Goal: Find contact information: Find contact information

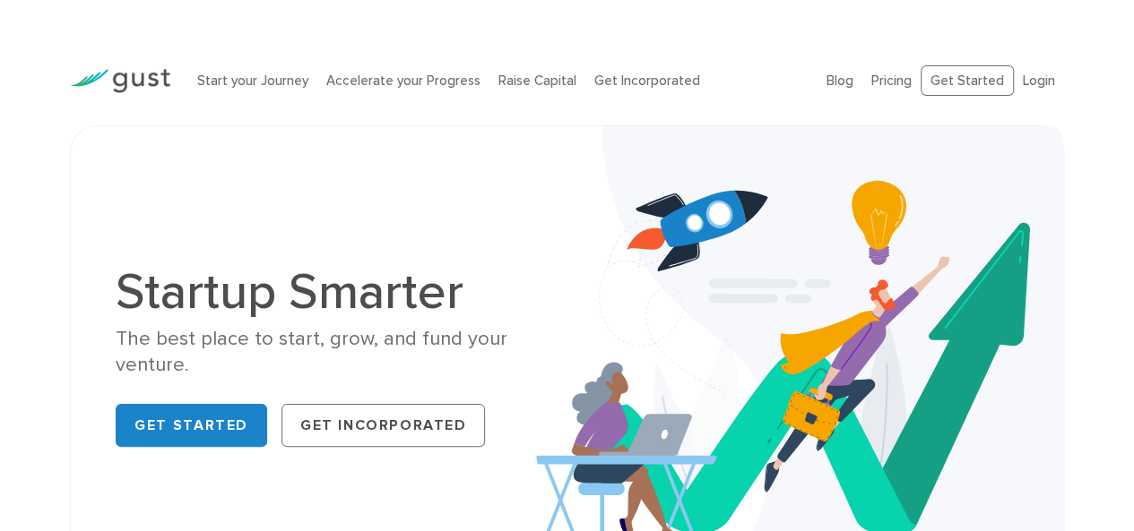
click at [525, 137] on div "Startup Smarter The best place to start, grow, and fund your venture. Get Start…" at bounding box center [567, 360] width 994 height 470
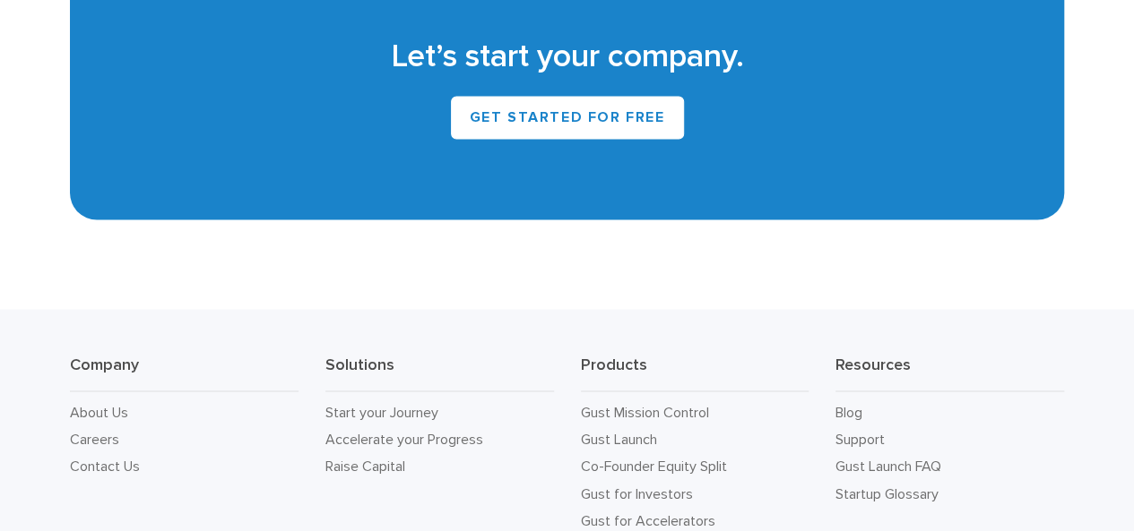
scroll to position [8291, 0]
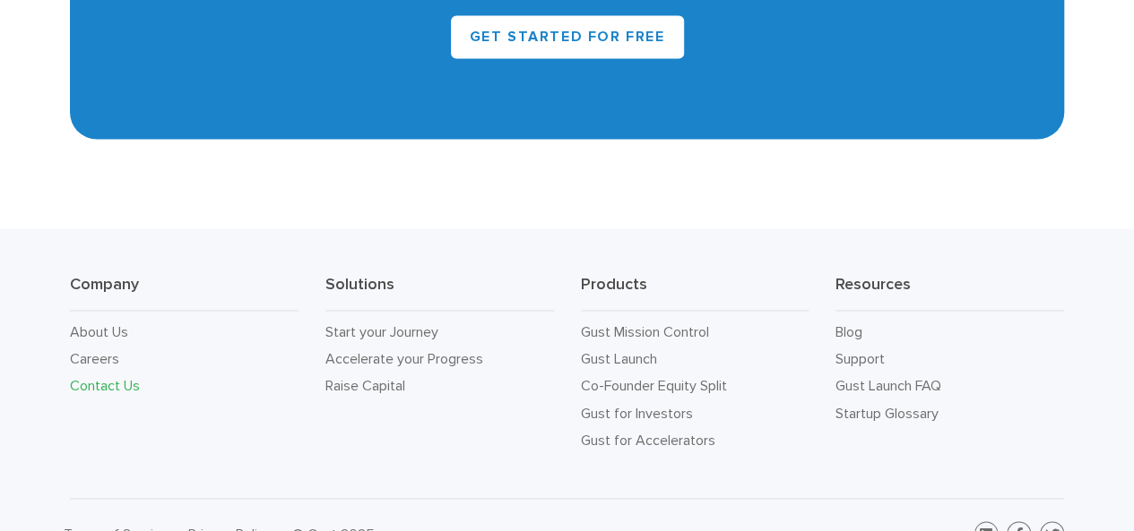
click at [91, 376] on link "Contact Us" at bounding box center [105, 384] width 70 height 17
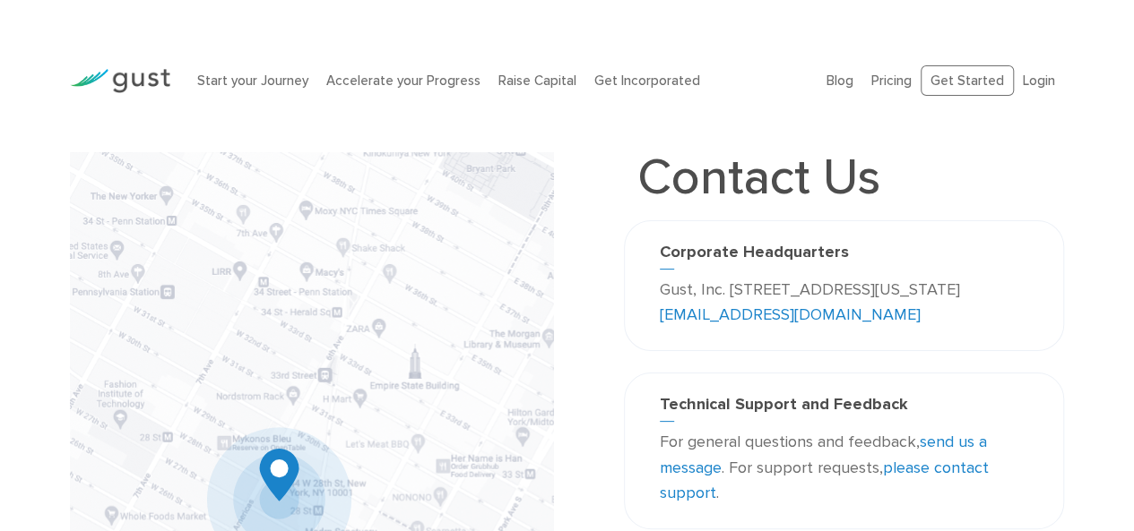
click at [518, 153] on img at bounding box center [311, 506] width 483 height 708
